Goal: Find contact information: Obtain details needed to contact an individual or organization

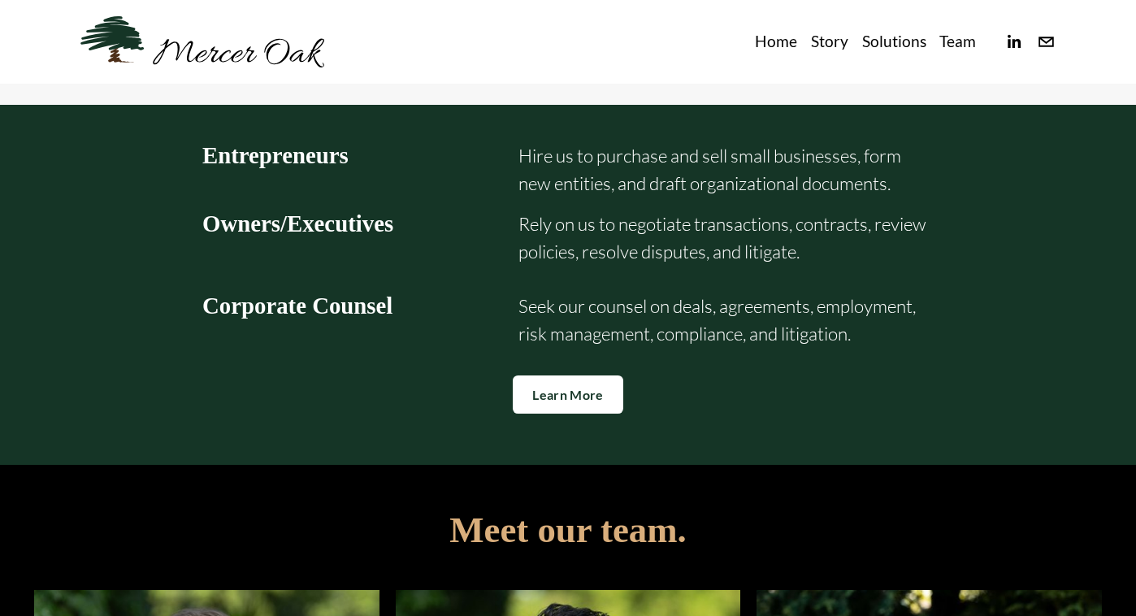
scroll to position [2359, 0]
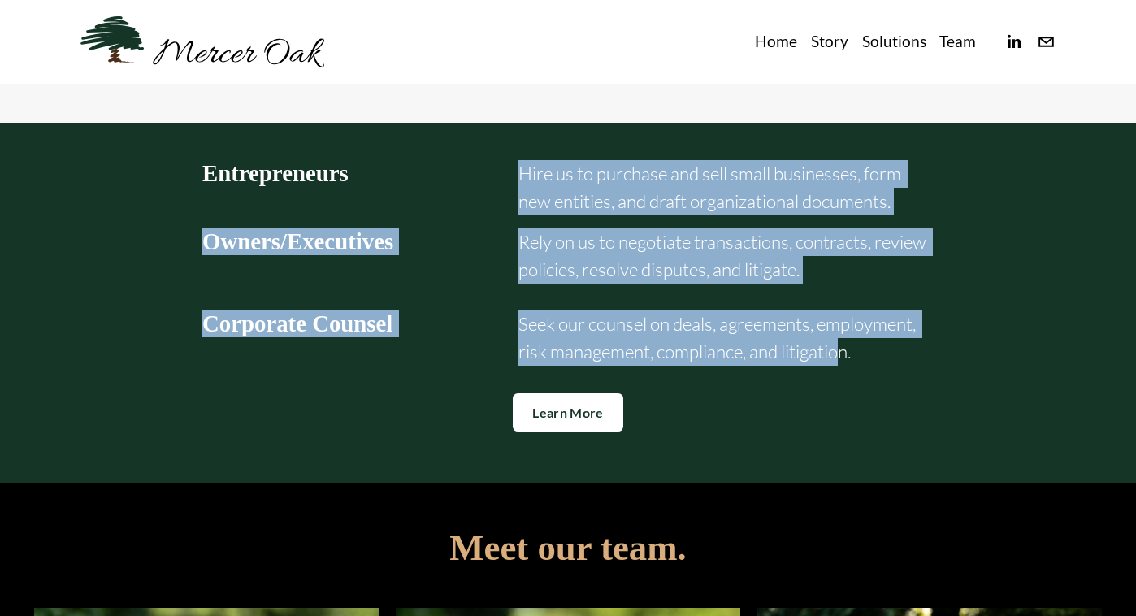
drag, startPoint x: 522, startPoint y: 175, endPoint x: 839, endPoint y: 353, distance: 363.4
click at [839, 353] on div "Entrepreneurs Hire us to purchase and sell small businesses, form new entities,…" at bounding box center [568, 302] width 759 height 285
click at [838, 353] on p "Seek our counsel on deals, agreements, employment, risk management, compliance,…" at bounding box center [725, 337] width 415 height 54
drag, startPoint x: 855, startPoint y: 358, endPoint x: 514, endPoint y: 169, distance: 389.1
click at [514, 169] on div "Entrepreneurs Hire us to purchase and sell small businesses, form new entities,…" at bounding box center [568, 302] width 759 height 285
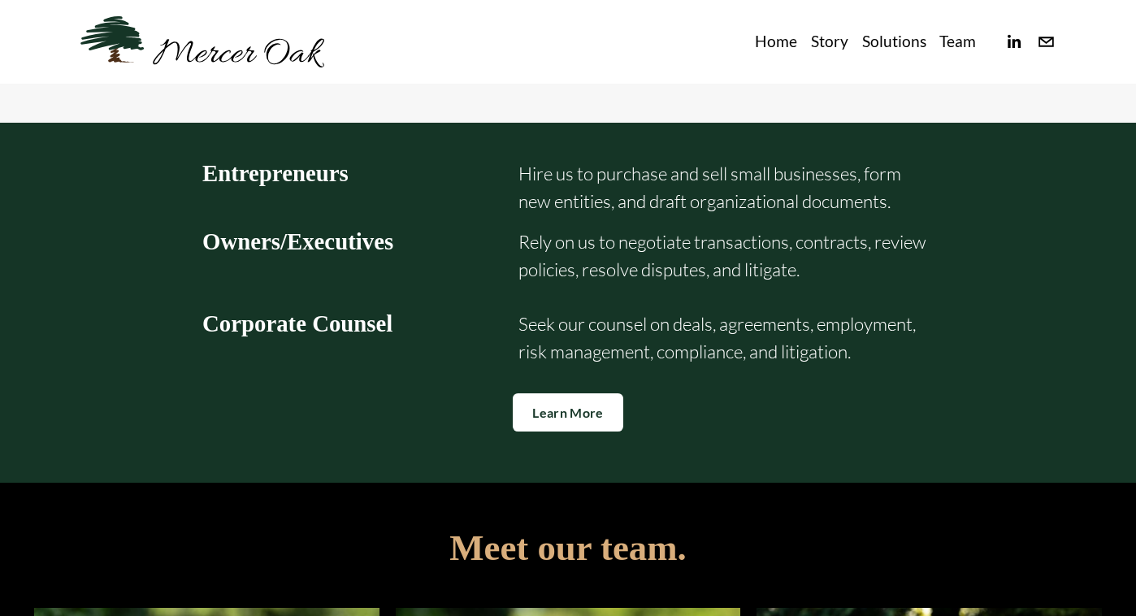
click at [1033, 299] on div "Entrepreneurs Hire us to purchase and sell small businesses, form new entities,…" at bounding box center [567, 303] width 1043 height 361
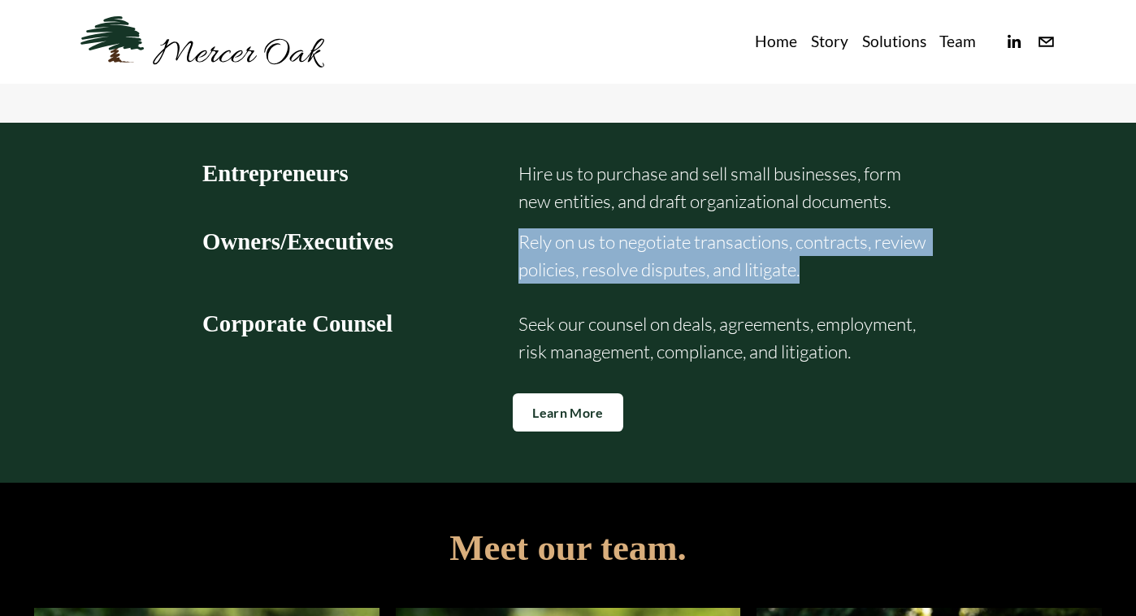
drag, startPoint x: 548, startPoint y: 251, endPoint x: 854, endPoint y: 278, distance: 307.5
click at [854, 278] on p "Rely on us to negotiate transactions, contracts, review policies, resolve dispu…" at bounding box center [725, 255] width 415 height 54
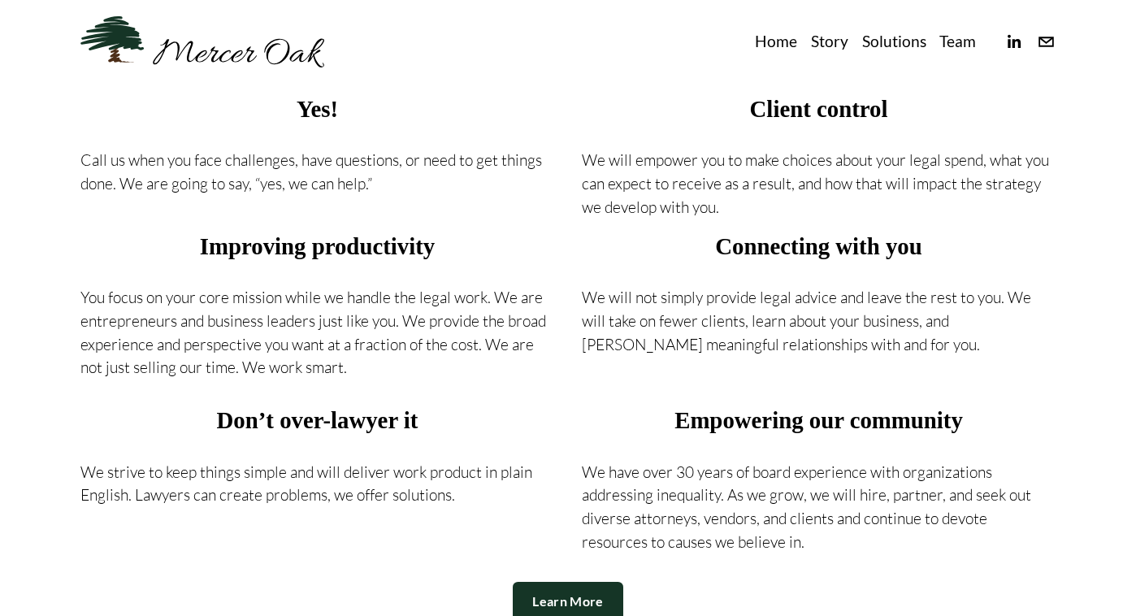
click at [795, 317] on p "We will not simply provide legal advice and leave the rest to you. We will take…" at bounding box center [819, 321] width 474 height 70
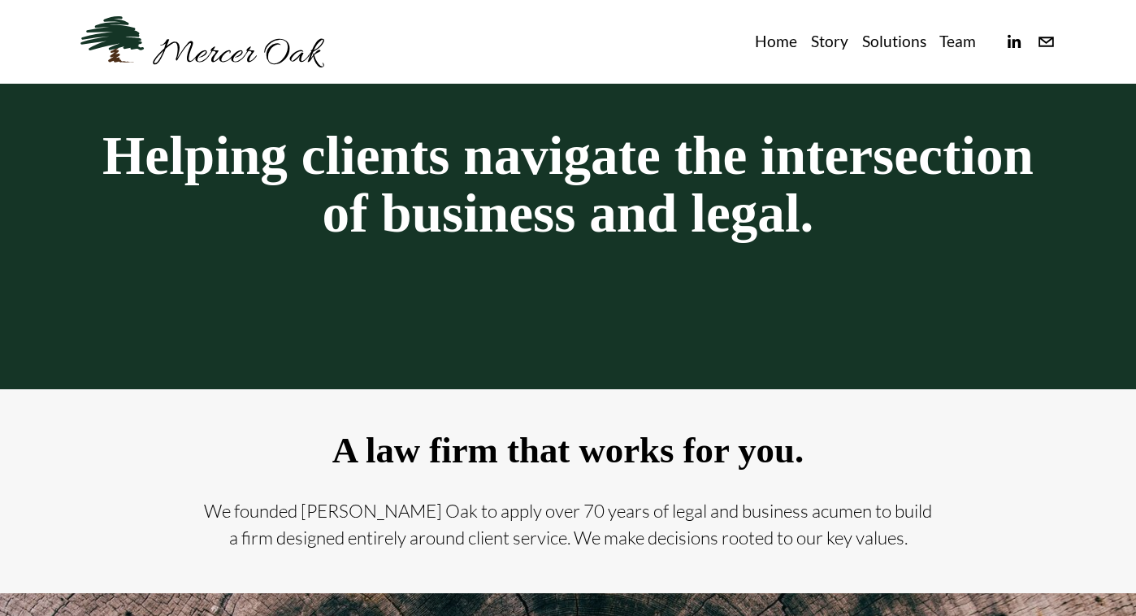
scroll to position [51, 0]
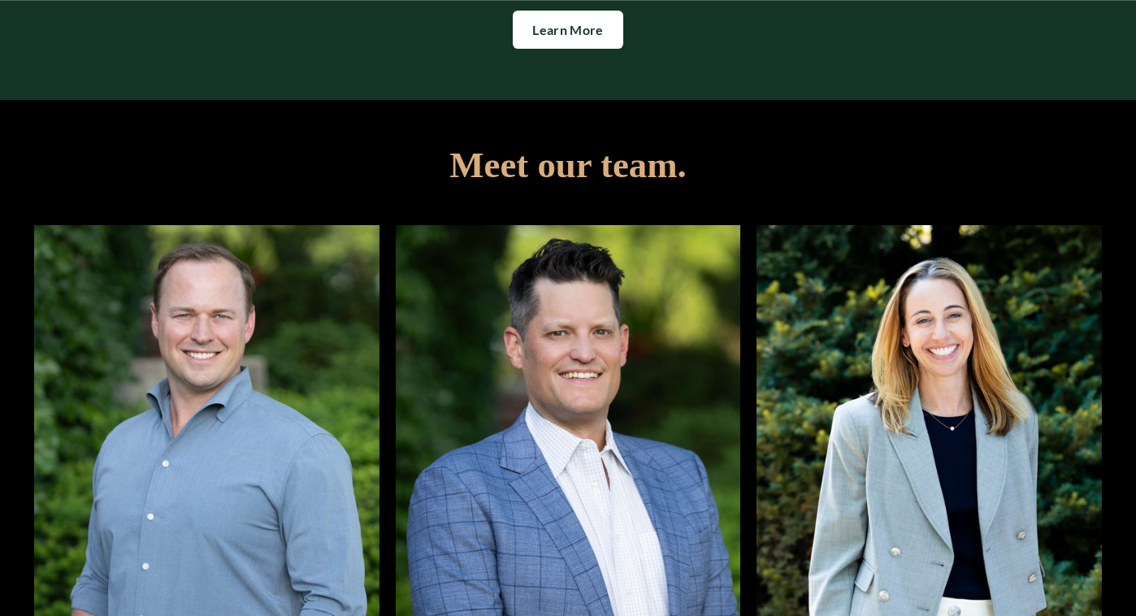
click at [271, 392] on img at bounding box center [206, 455] width 345 height 461
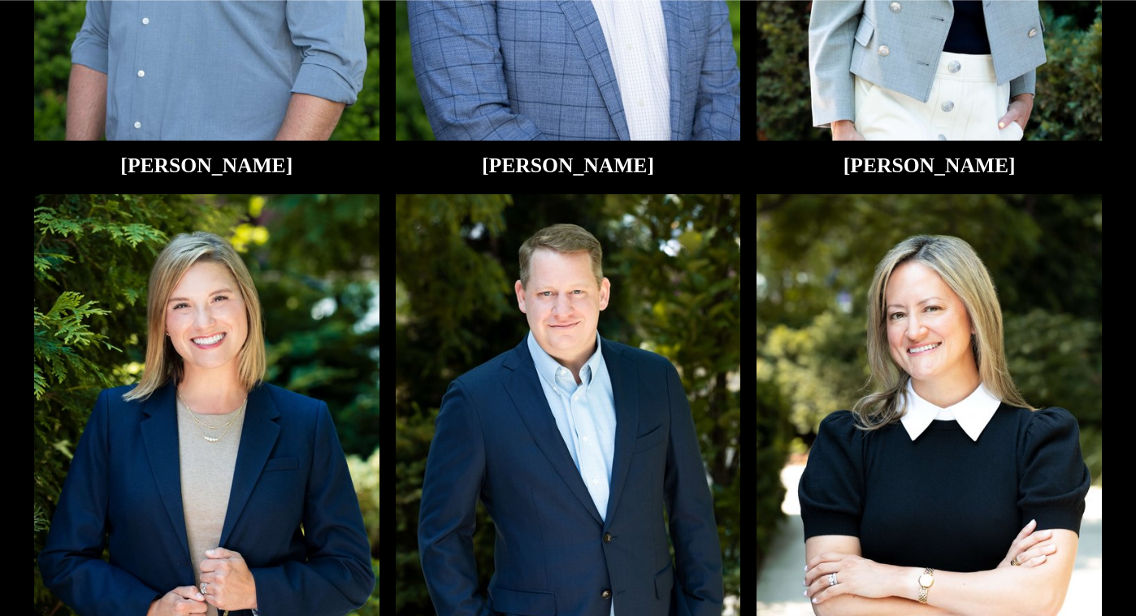
scroll to position [3283, 0]
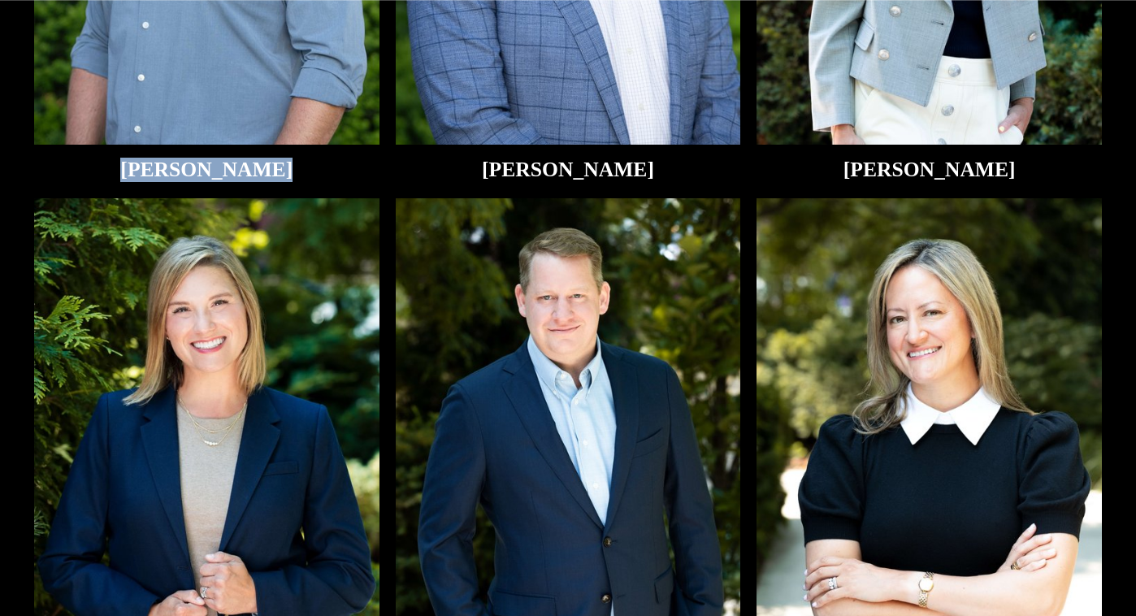
drag, startPoint x: 131, startPoint y: 176, endPoint x: 272, endPoint y: 187, distance: 141.8
click at [272, 187] on ul "[PERSON_NAME] [PERSON_NAME] [PERSON_NAME] [PERSON_NAME] [PERSON_NAME][GEOGRAPHI…" at bounding box center [568, 213] width 1136 height 1059
copy h2 "[PERSON_NAME]"
